Goal: Communication & Community: Answer question/provide support

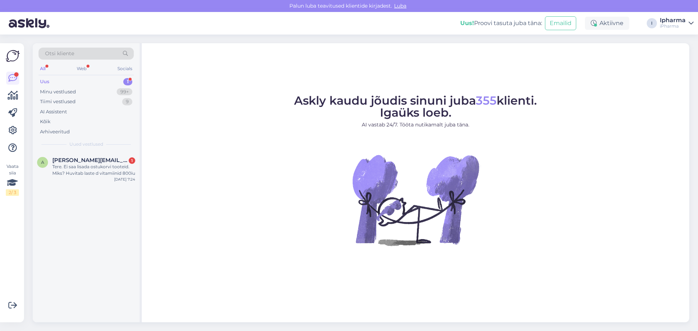
click at [53, 80] on div "Uus 1" at bounding box center [86, 82] width 95 height 10
click at [96, 161] on span "[PERSON_NAME][EMAIL_ADDRESS][DOMAIN_NAME]" at bounding box center [90, 160] width 76 height 7
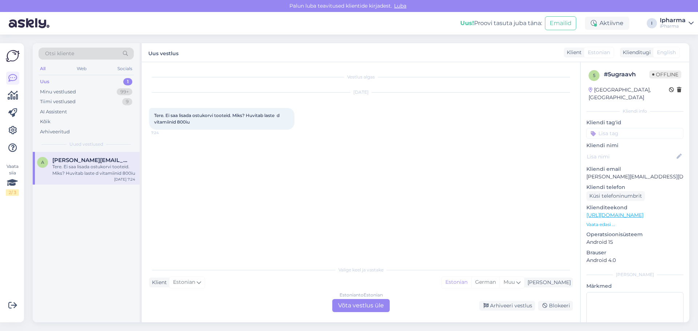
click at [375, 303] on div "Estonian to Estonian Võta vestlus üle" at bounding box center [360, 305] width 57 height 13
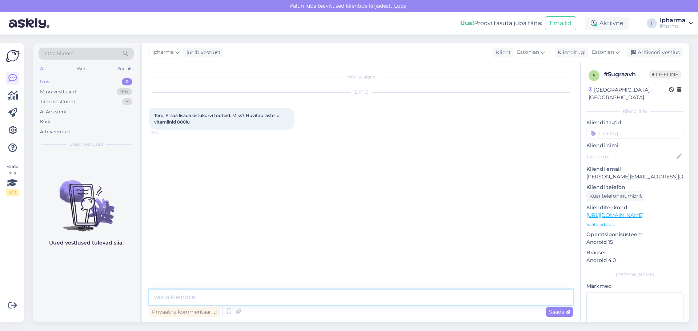
click at [209, 295] on textarea at bounding box center [361, 297] width 424 height 15
type textarea "Tere"
type textarea "Edastame pöördumise meie it osakonnale ja võtame Teiega ühendust, kui oleme vas…"
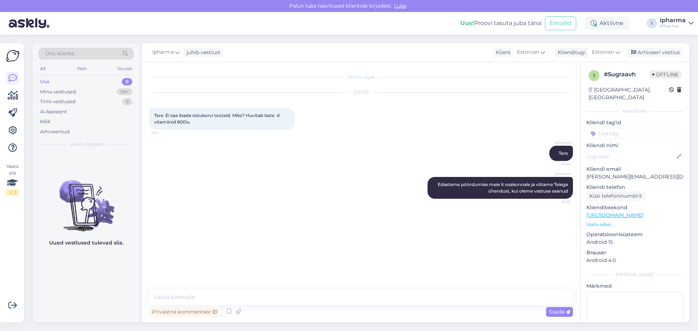
click at [619, 173] on p "[PERSON_NAME][EMAIL_ADDRESS][DOMAIN_NAME]" at bounding box center [634, 177] width 97 height 8
copy p "[PERSON_NAME][EMAIL_ADDRESS][DOMAIN_NAME]"
drag, startPoint x: 194, startPoint y: 126, endPoint x: 166, endPoint y: 114, distance: 30.6
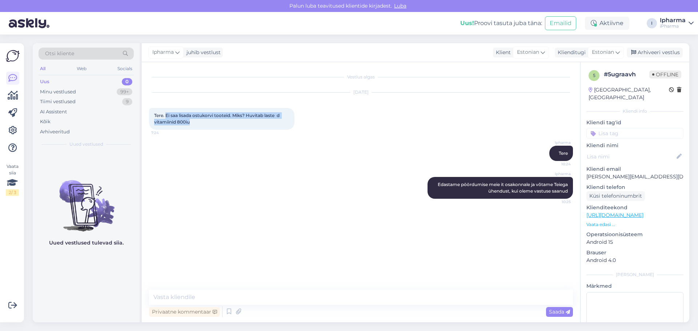
click at [166, 114] on div "Tere. Ei saa lisada ostukorvi tooteid. Miks? Huvitab laste d vitamiinid 800iu 7…" at bounding box center [221, 119] width 145 height 22
copy span "Ei saa lisada ostukorvi tooteid. Miks? Huvitab laste d vitamiinid 800iu"
click at [644, 51] on div "Arhiveeri vestlus" at bounding box center [654, 53] width 56 height 10
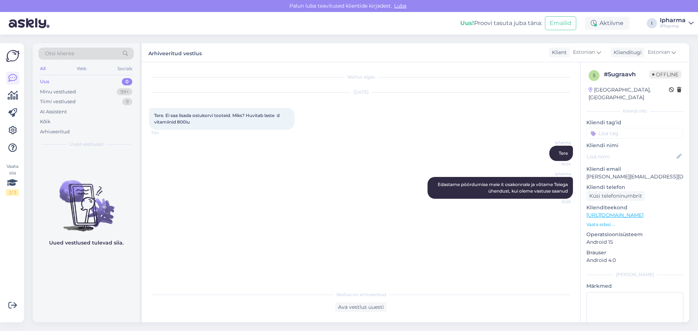
click at [278, 182] on div "Ipharma Edastame pöördumise meie it osakonnale ja võtame Teiega ühendust, kui o…" at bounding box center [361, 188] width 424 height 38
